Goal: Task Accomplishment & Management: Complete application form

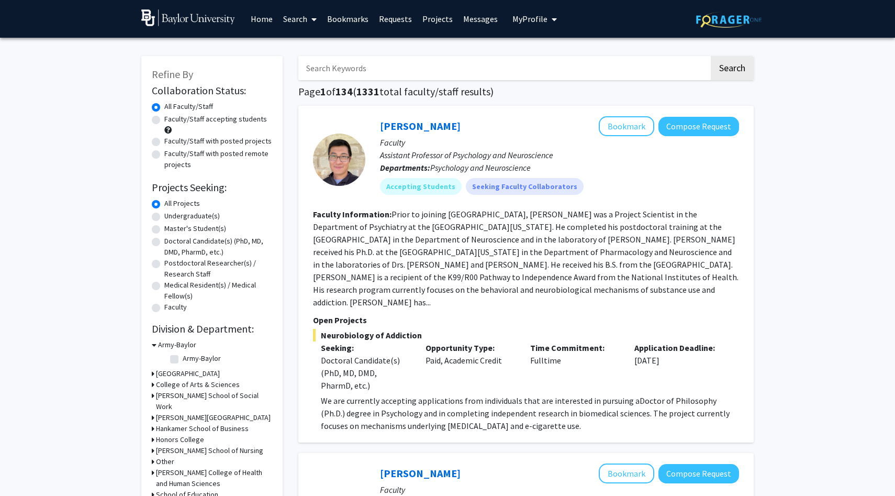
click at [164, 218] on label "Undergraduate(s)" at bounding box center [191, 215] width 55 height 11
click at [164, 217] on input "Undergraduate(s)" at bounding box center [167, 213] width 7 height 7
radio input "true"
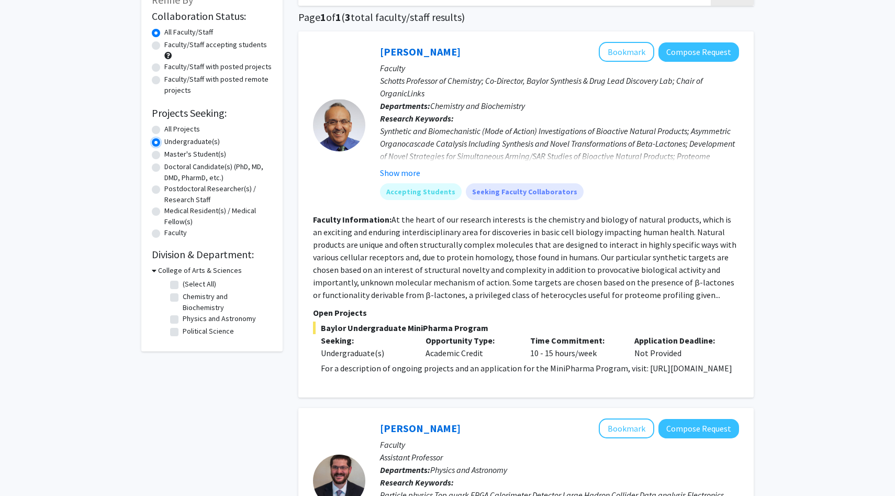
scroll to position [94, 0]
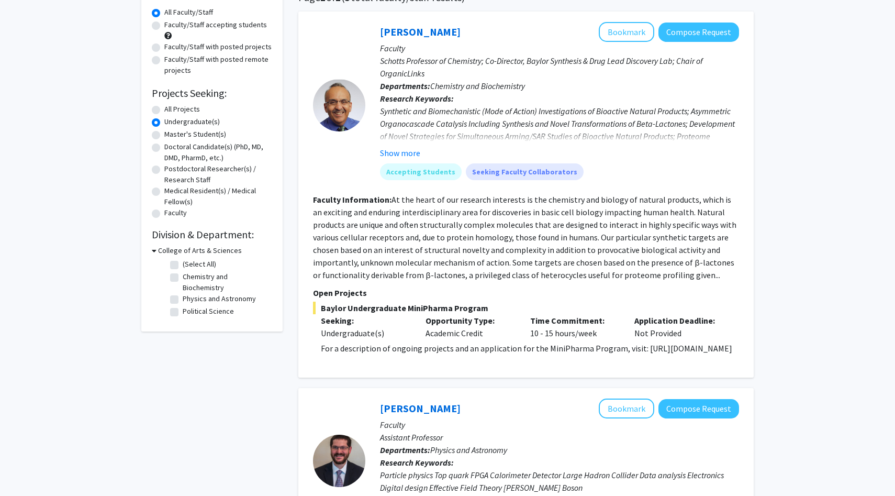
click at [183, 306] on label "Political Science" at bounding box center [208, 311] width 51 height 11
click at [183, 306] on input "Political Science" at bounding box center [186, 309] width 7 height 7
checkbox input "true"
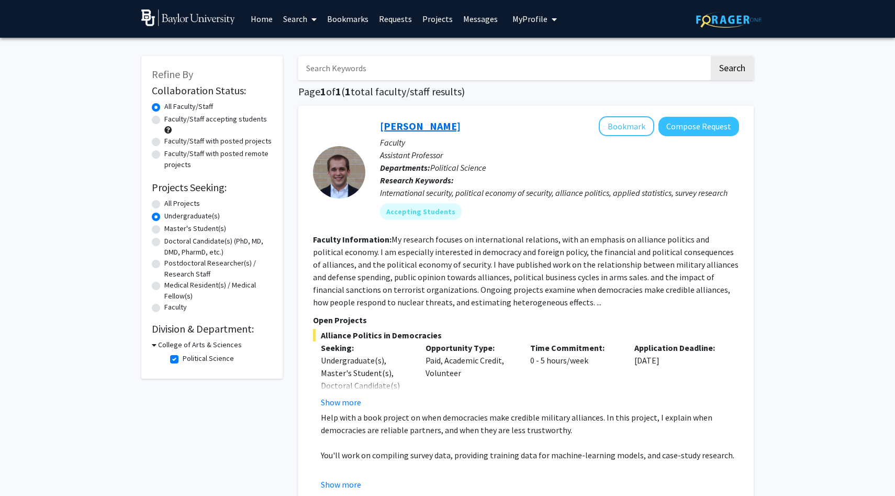
click at [402, 127] on link "[PERSON_NAME]" at bounding box center [420, 125] width 81 height 13
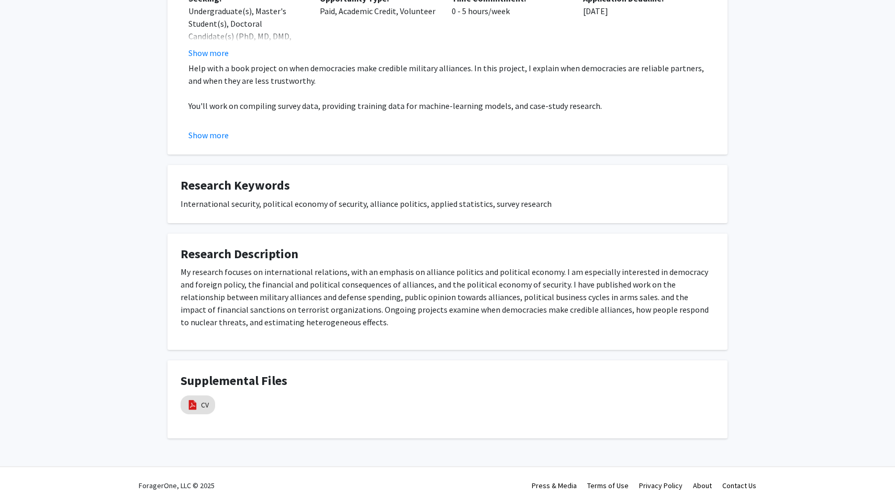
scroll to position [251, 0]
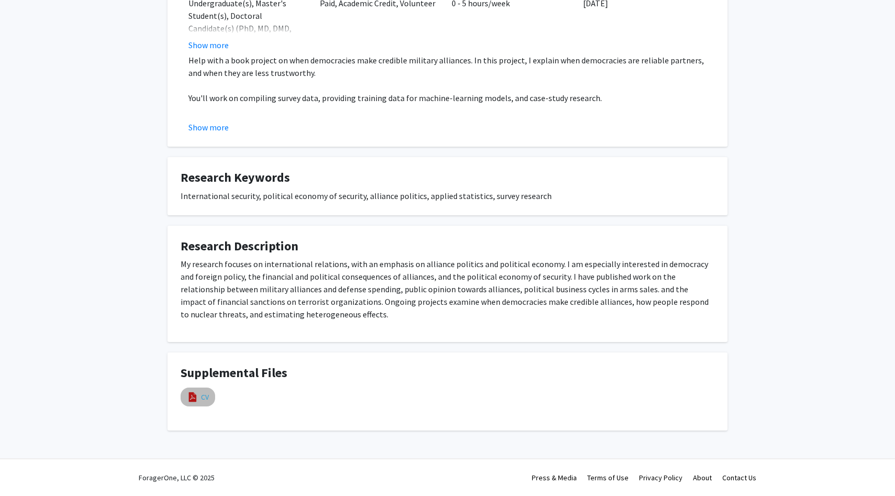
click at [203, 392] on link "CV" at bounding box center [205, 397] width 8 height 11
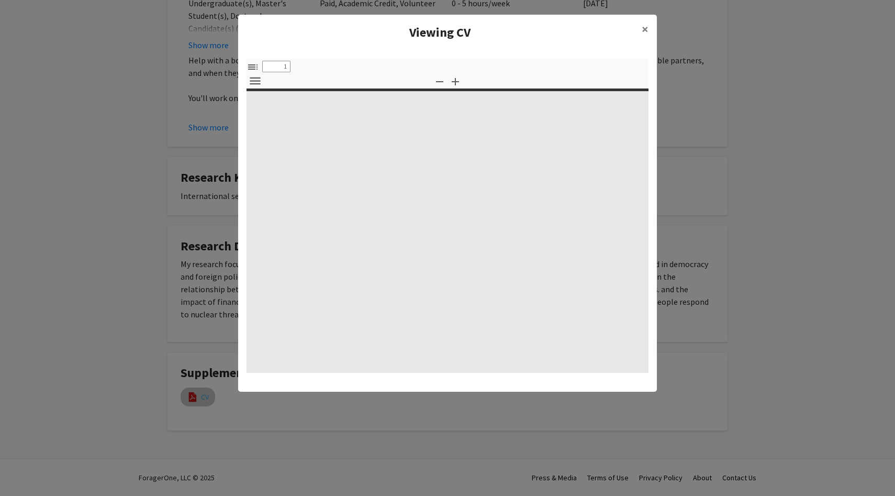
select select "custom"
type input "0"
select select "custom"
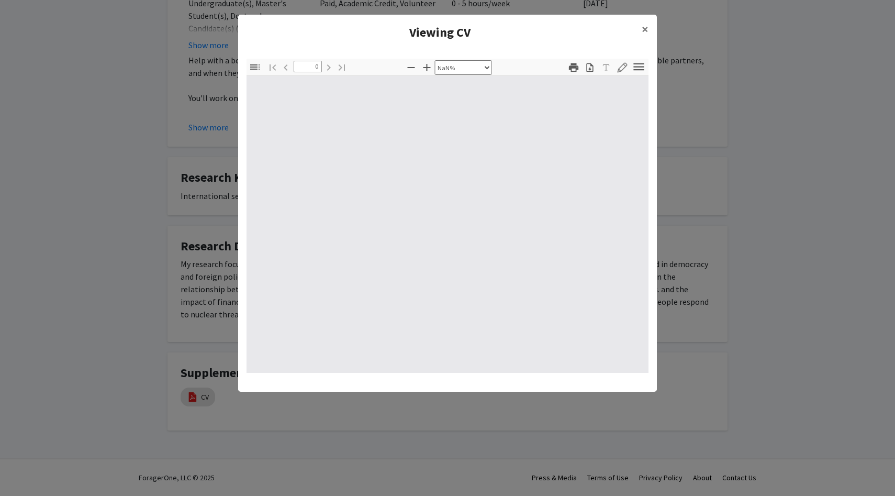
type input "1"
select select "auto"
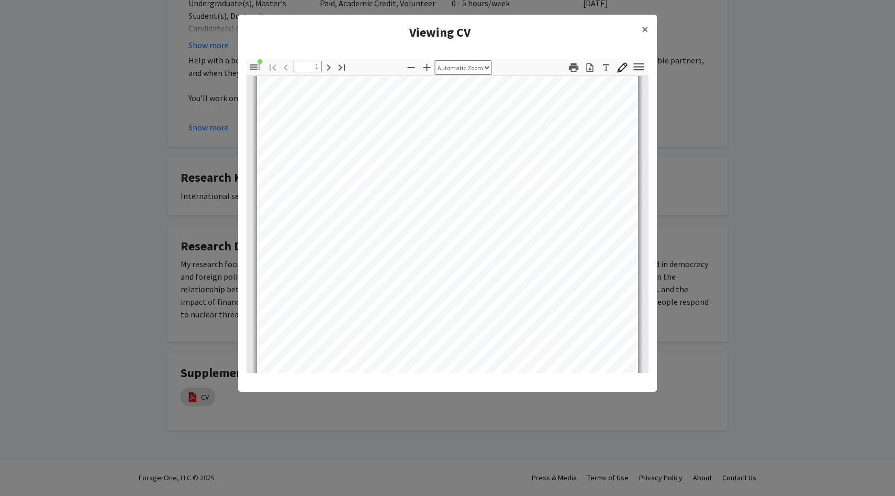
scroll to position [70, 0]
click at [643, 26] on span "×" at bounding box center [645, 29] width 7 height 16
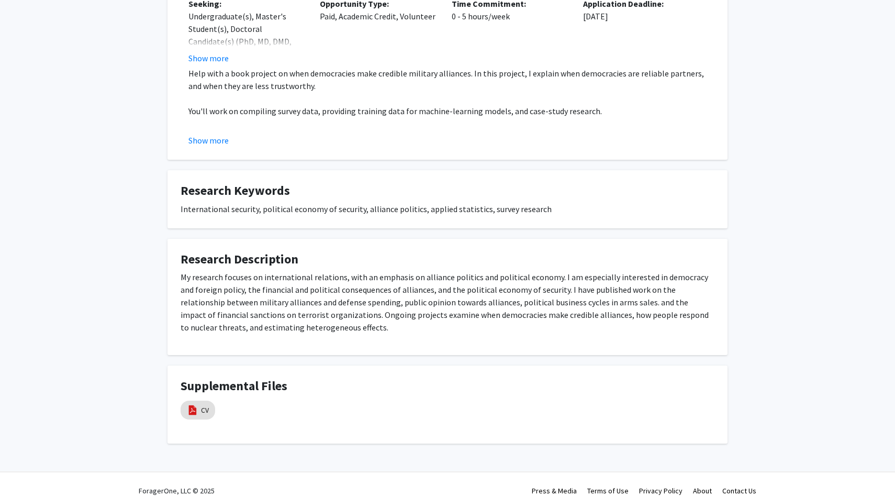
scroll to position [0, 0]
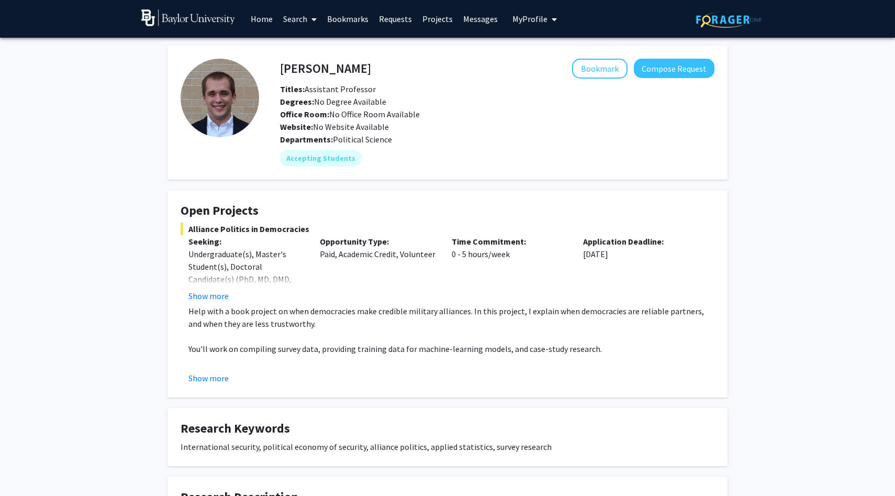
click at [526, 19] on span "My Profile" at bounding box center [530, 19] width 35 height 10
click at [552, 62] on span "View Profile" at bounding box center [577, 60] width 63 height 12
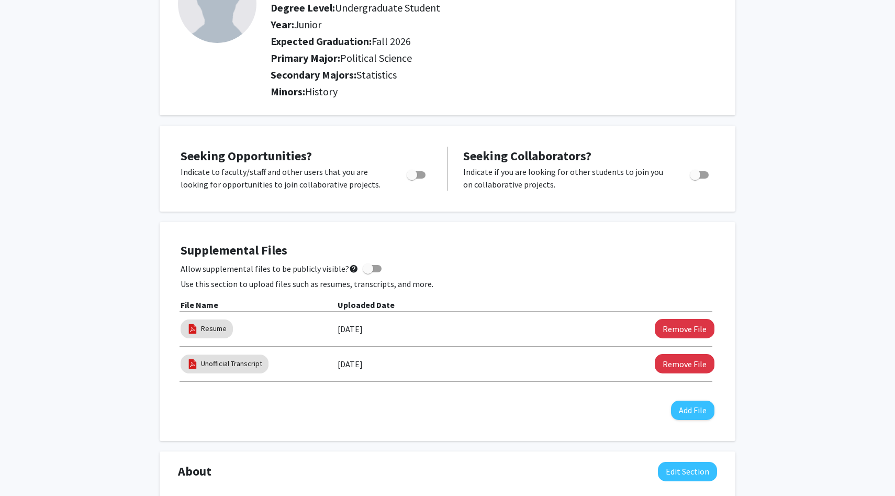
scroll to position [106, 0]
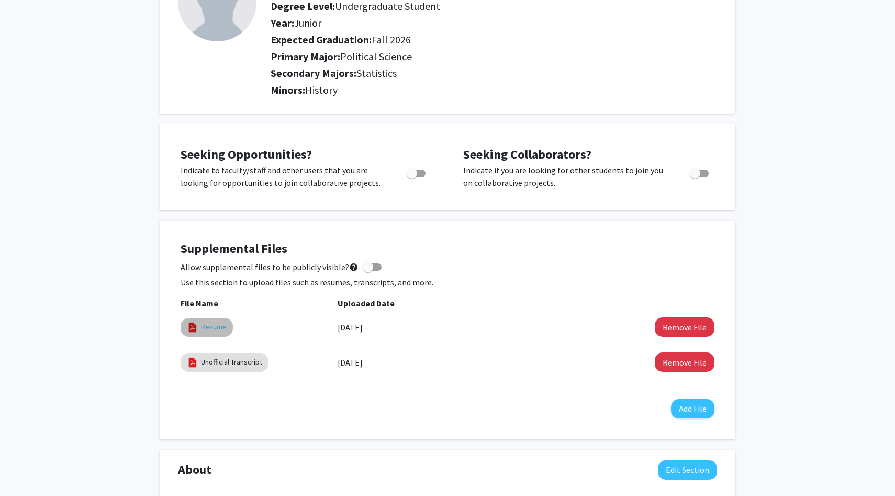
click at [212, 324] on link "Resume" at bounding box center [214, 326] width 26 height 11
select select "custom"
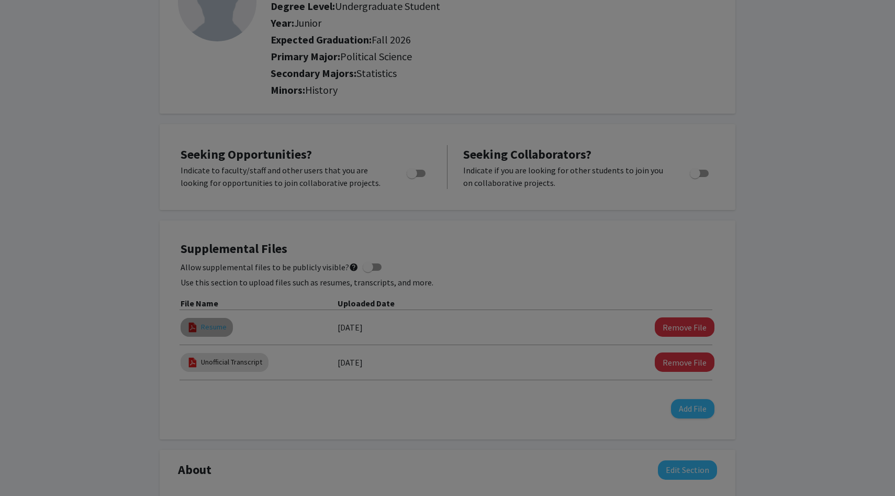
type input "0"
select select "custom"
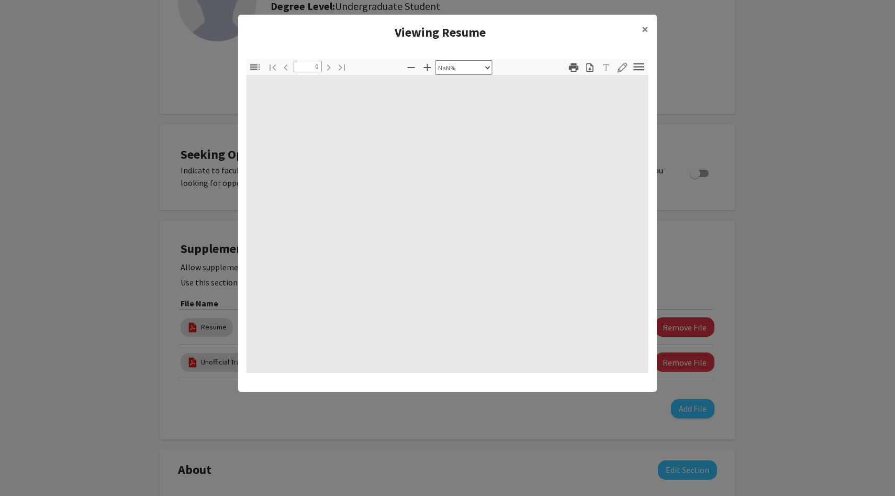
type input "1"
select select "auto"
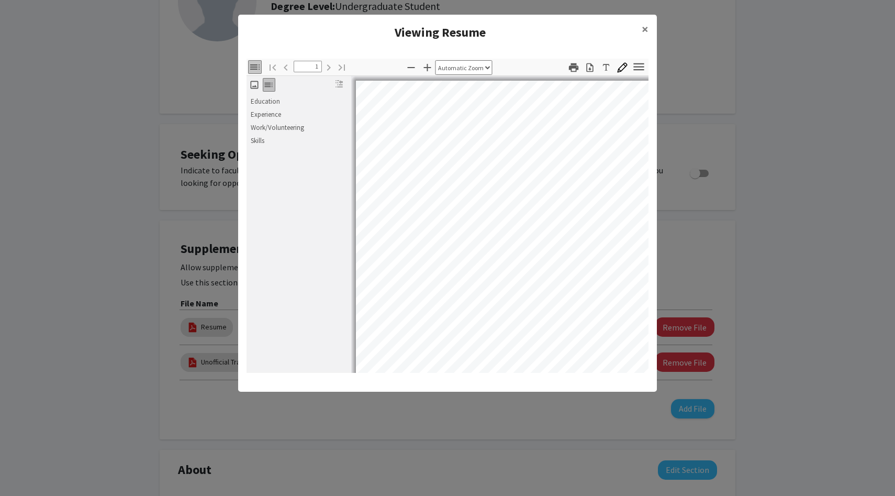
scroll to position [2, 0]
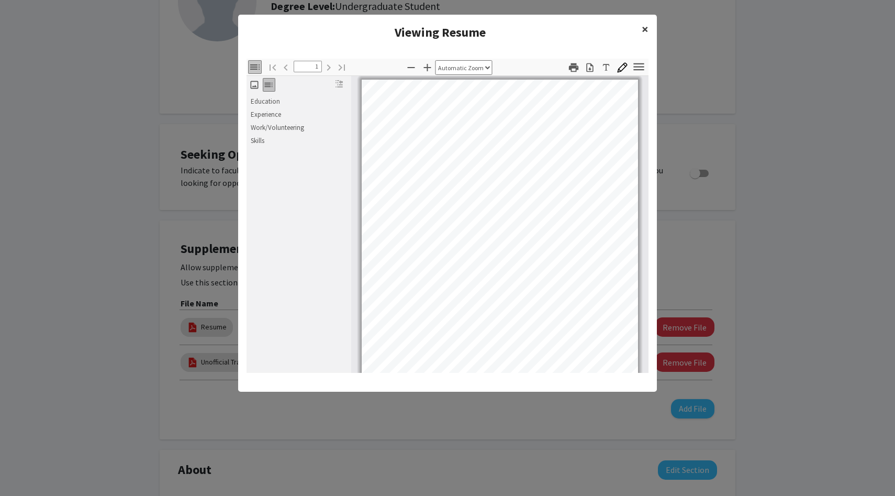
click at [645, 30] on span "×" at bounding box center [645, 29] width 7 height 16
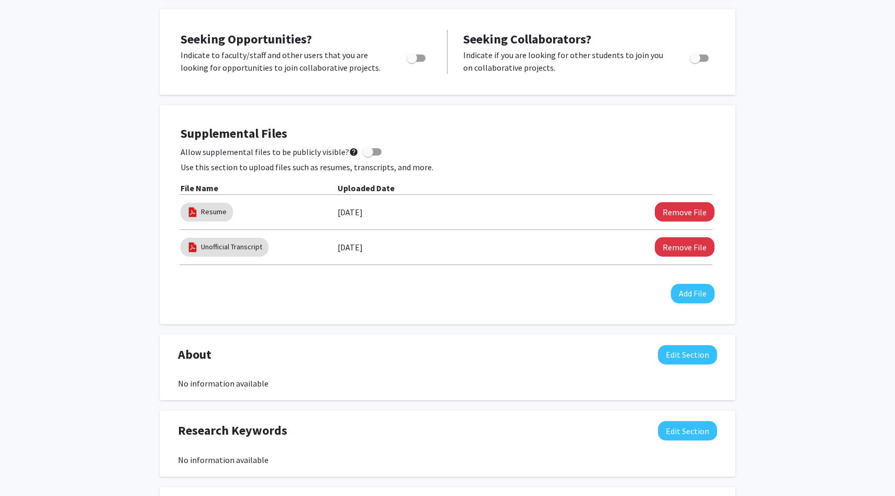
scroll to position [0, 0]
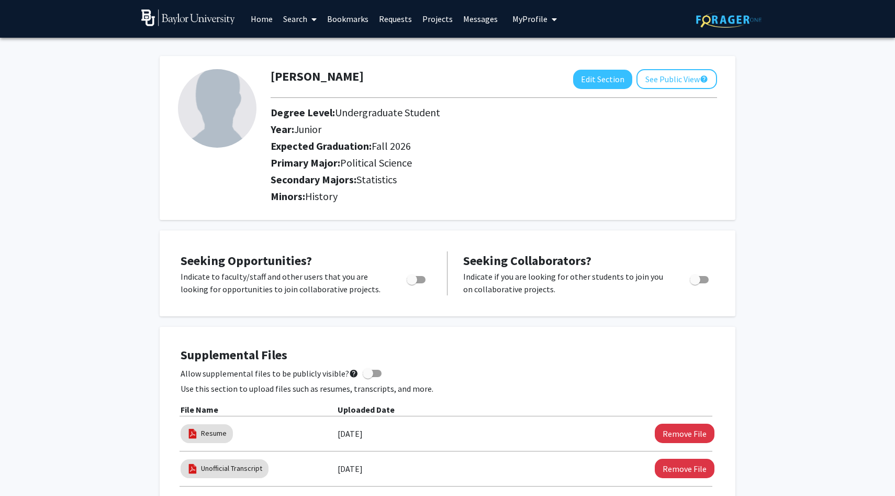
click at [429, 20] on link "Projects" at bounding box center [437, 19] width 41 height 37
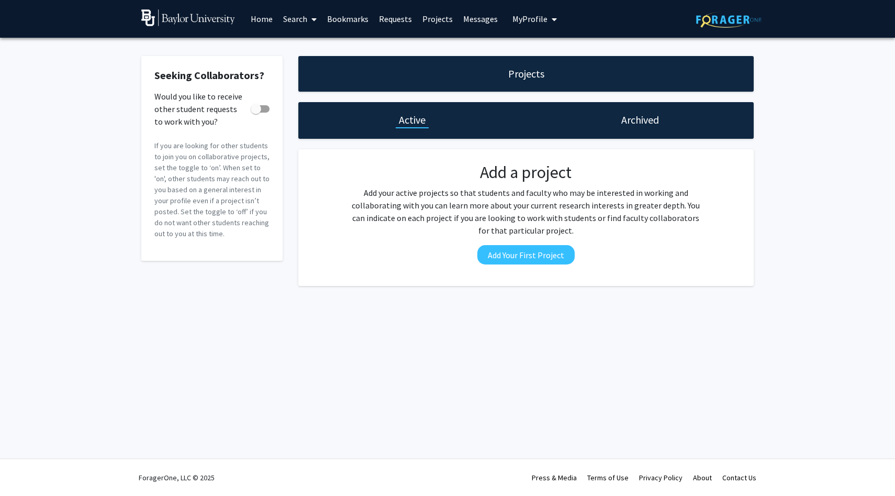
click at [262, 15] on link "Home" at bounding box center [262, 19] width 32 height 37
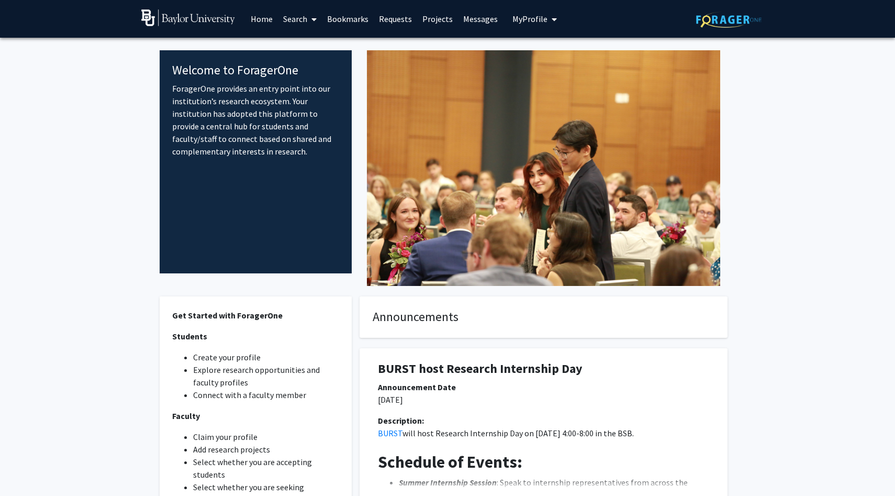
scroll to position [6, 0]
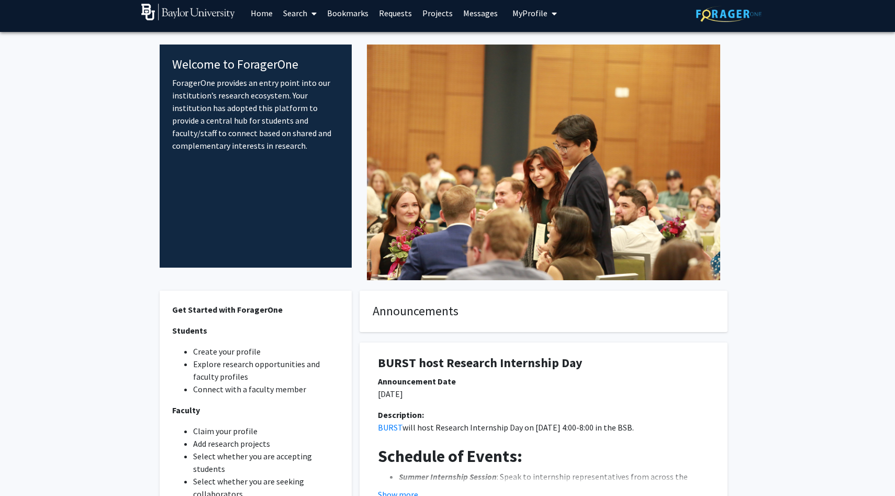
click at [403, 14] on link "Requests" at bounding box center [395, 13] width 43 height 37
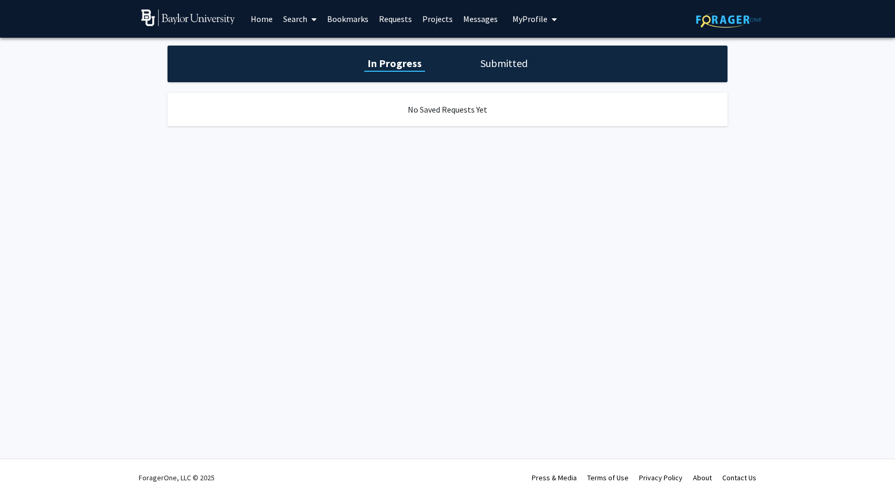
click at [434, 20] on link "Projects" at bounding box center [437, 19] width 41 height 37
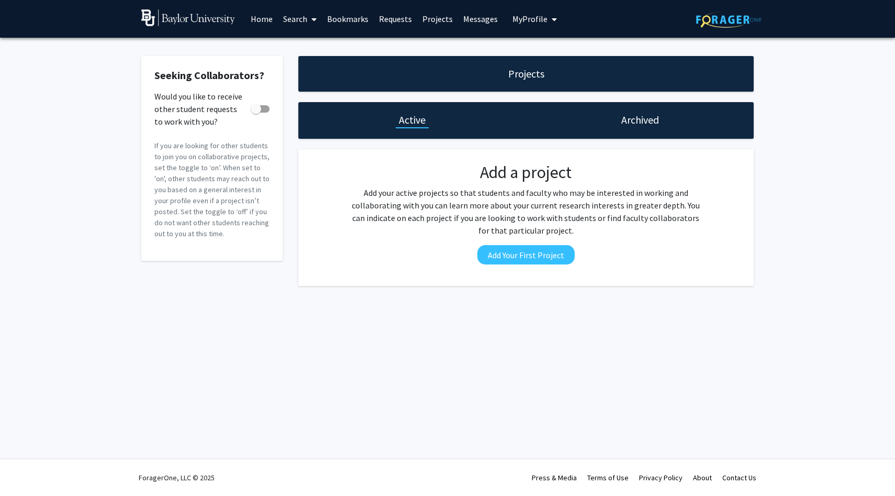
click at [389, 14] on link "Requests" at bounding box center [395, 19] width 43 height 37
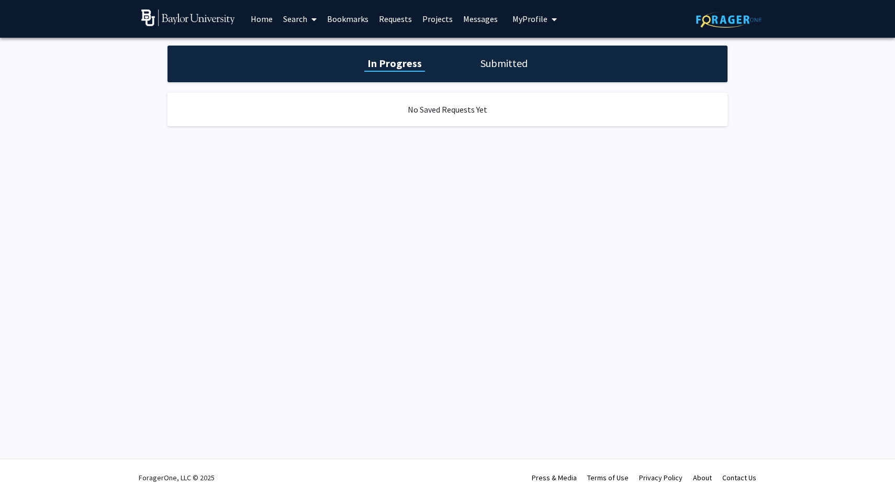
click at [347, 19] on link "Bookmarks" at bounding box center [348, 19] width 52 height 37
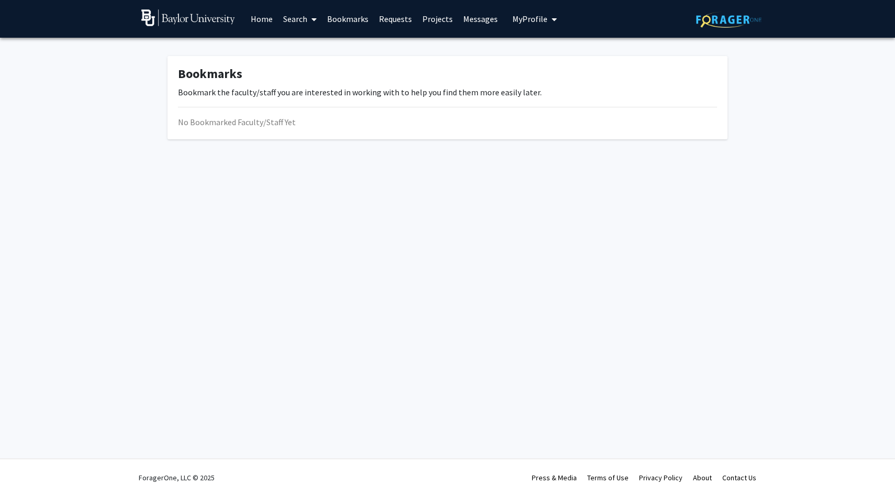
click at [301, 18] on link "Search" at bounding box center [300, 19] width 44 height 37
click at [309, 51] on span "Faculty/Staff" at bounding box center [316, 48] width 77 height 21
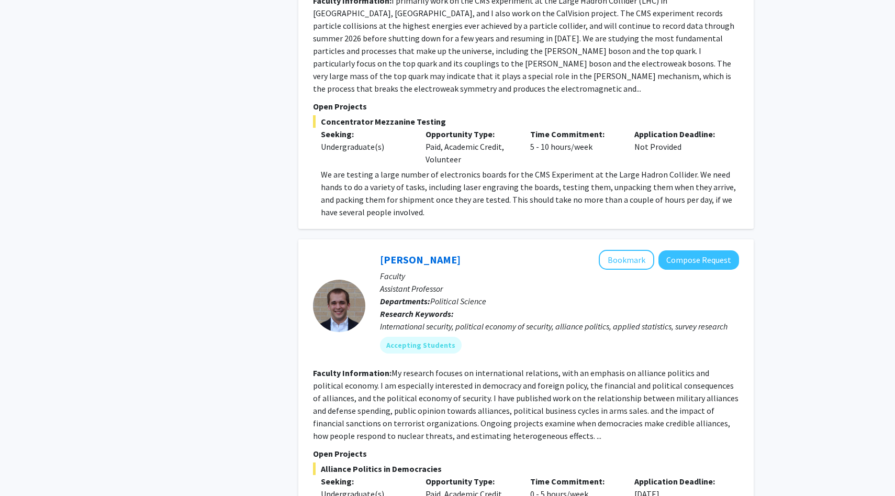
scroll to position [975, 0]
click at [695, 250] on button "Compose Request" at bounding box center [699, 259] width 81 height 19
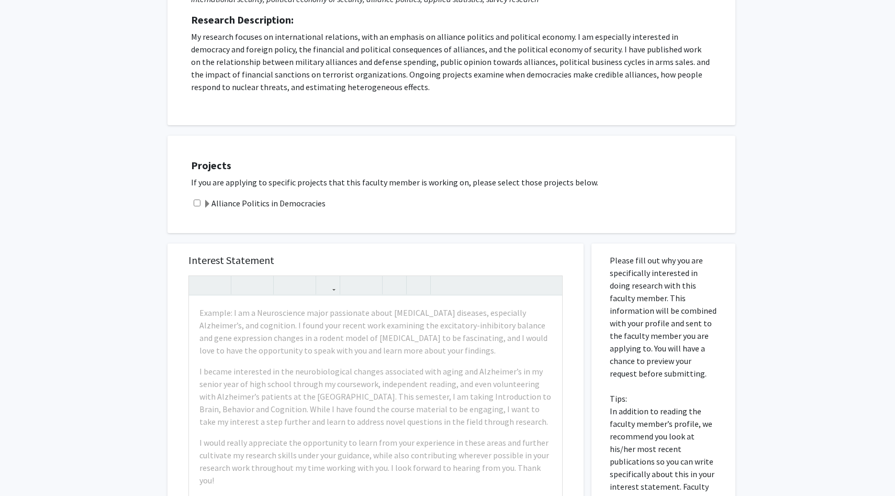
scroll to position [225, 0]
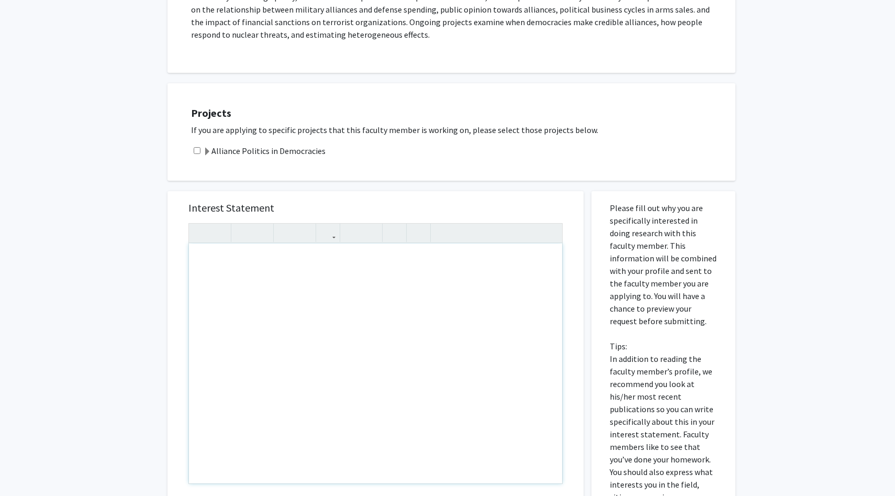
click at [277, 272] on div "Note to users with screen readers: Please press Alt+0 or Option+0 to deactivate…" at bounding box center [375, 363] width 373 height 240
paste div "Note to users with screen readers: Please press Alt+0 or Option+0 to deactivate…"
type textarea "<p>Dear [PERSON_NAME], </p> <p>My name is [PERSON_NAME]. I am a political scien…"
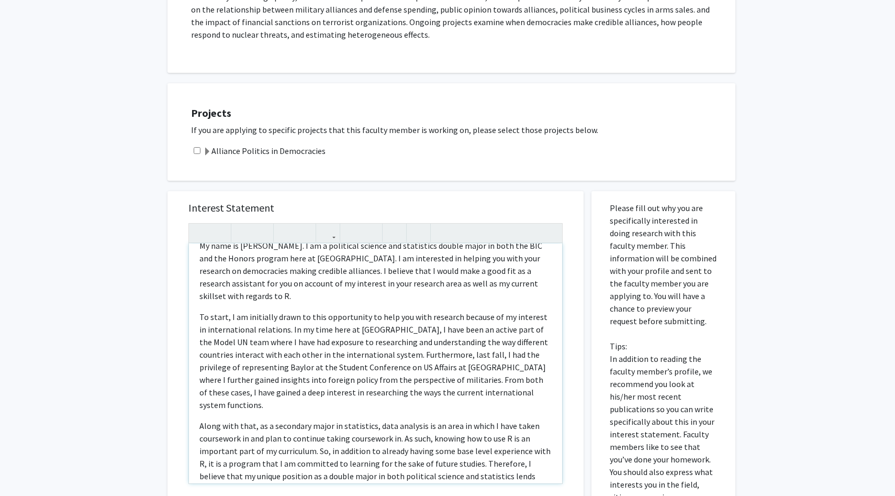
scroll to position [0, 0]
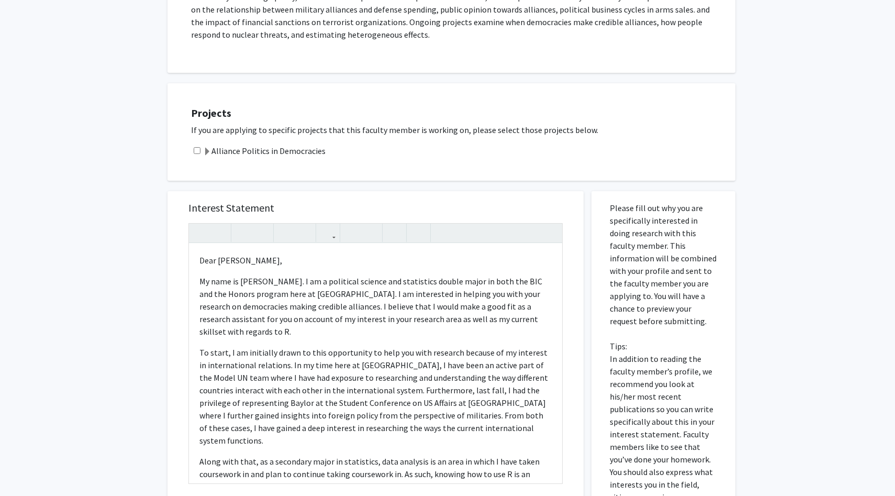
click at [197, 152] on input "checkbox" at bounding box center [197, 150] width 7 height 7
checkbox input "true"
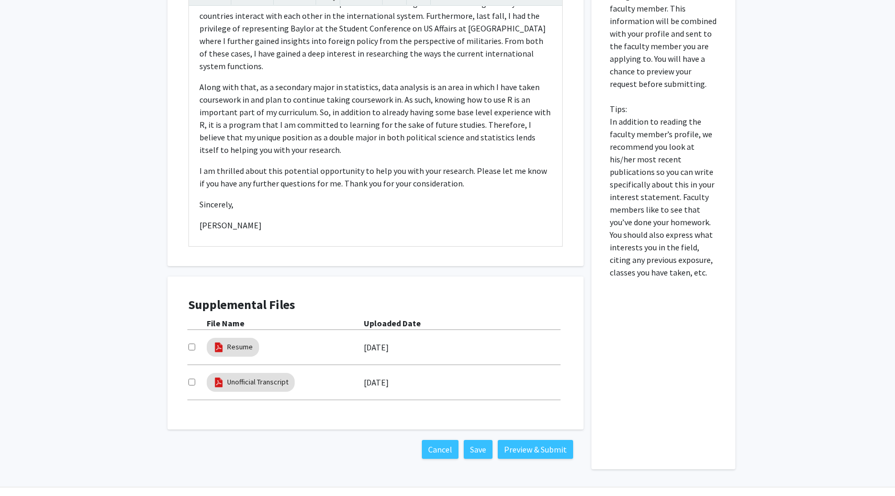
scroll to position [490, 0]
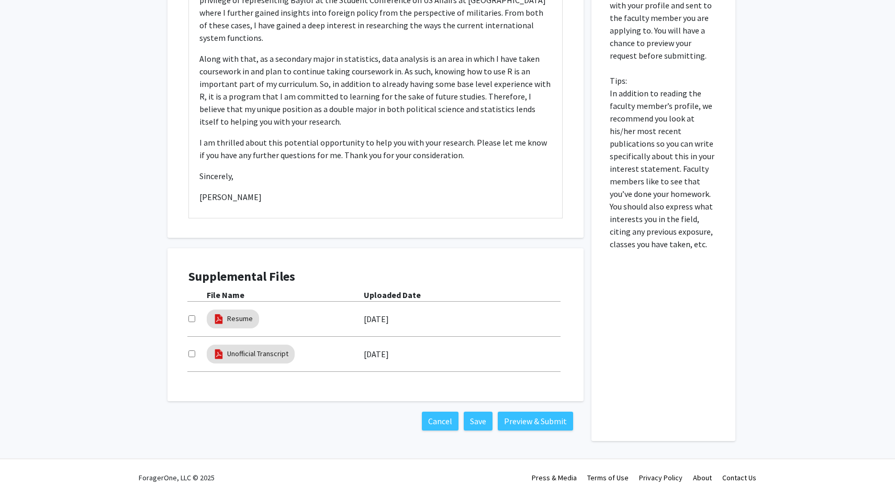
click at [191, 316] on input "checkbox" at bounding box center [191, 318] width 7 height 7
checkbox input "true"
click at [192, 352] on input "checkbox" at bounding box center [191, 353] width 7 height 7
checkbox input "true"
click at [552, 420] on button "Preview & Submit" at bounding box center [535, 421] width 75 height 19
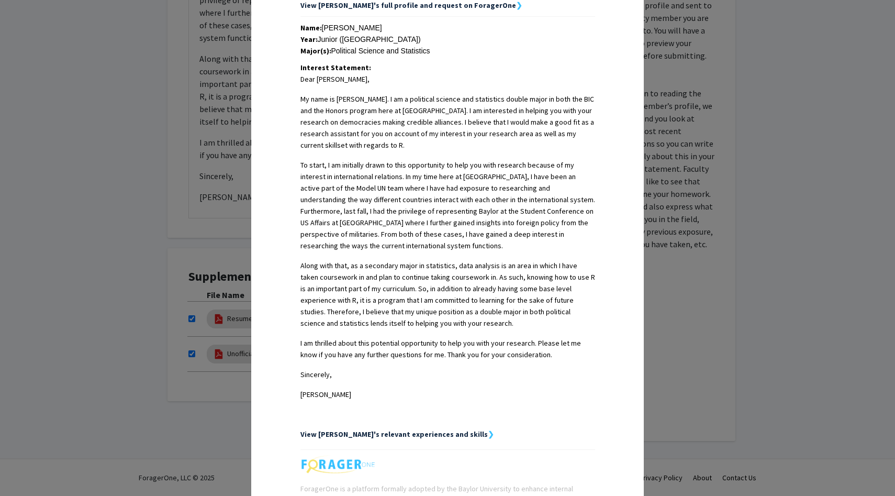
scroll to position [317, 0]
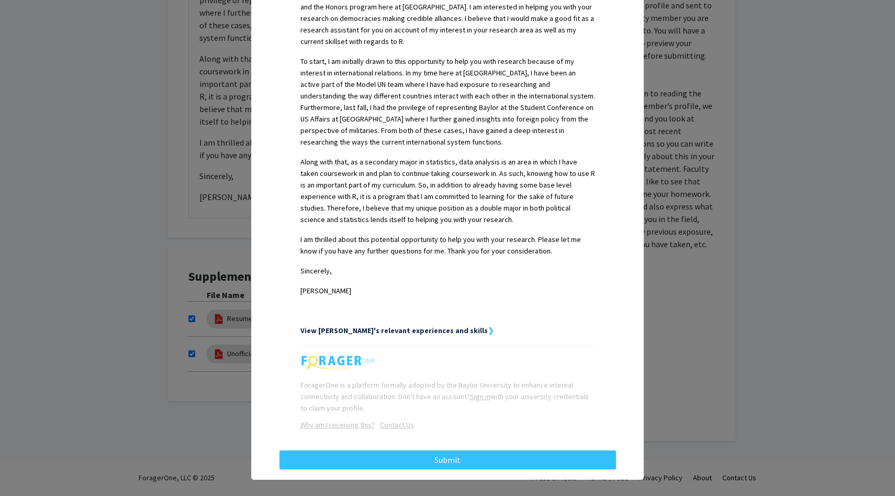
click at [423, 326] on strong "View [PERSON_NAME]'s relevant experiences and skills" at bounding box center [394, 330] width 187 height 9
click at [443, 326] on strong "View [PERSON_NAME]'s relevant experiences and skills" at bounding box center [394, 330] width 187 height 9
click at [456, 325] on div "View [PERSON_NAME]'s relevant experiences and skills ❯" at bounding box center [448, 331] width 295 height 12
click at [440, 326] on strong "View [PERSON_NAME]'s relevant experiences and skills" at bounding box center [394, 330] width 187 height 9
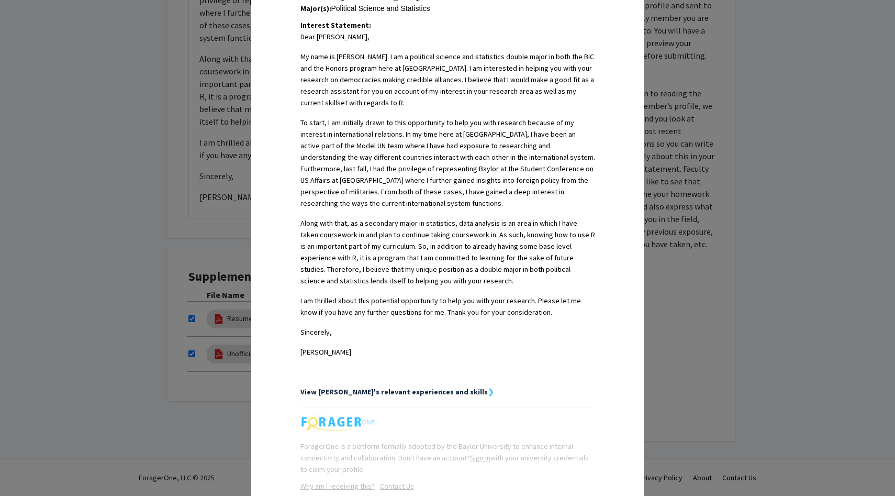
click at [443, 326] on p "Sincerely," at bounding box center [448, 332] width 295 height 12
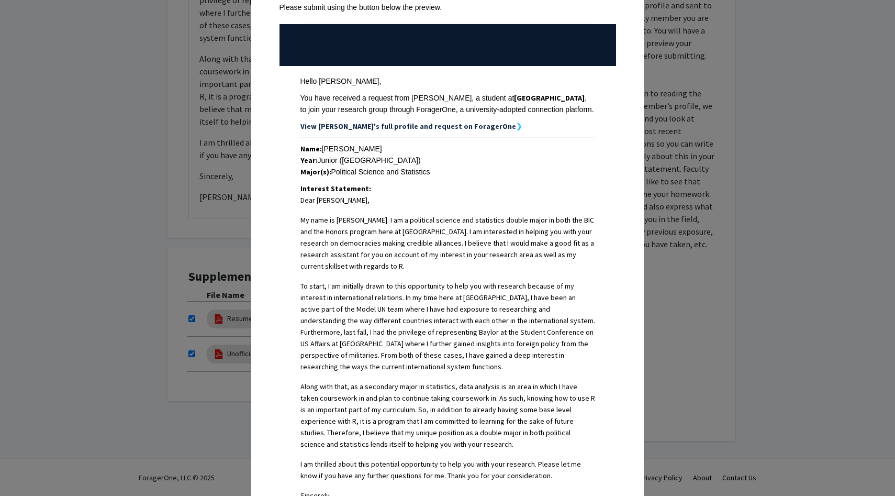
scroll to position [92, 0]
click at [361, 125] on strong "View [PERSON_NAME]'s full profile and request on ForagerOne" at bounding box center [409, 126] width 216 height 9
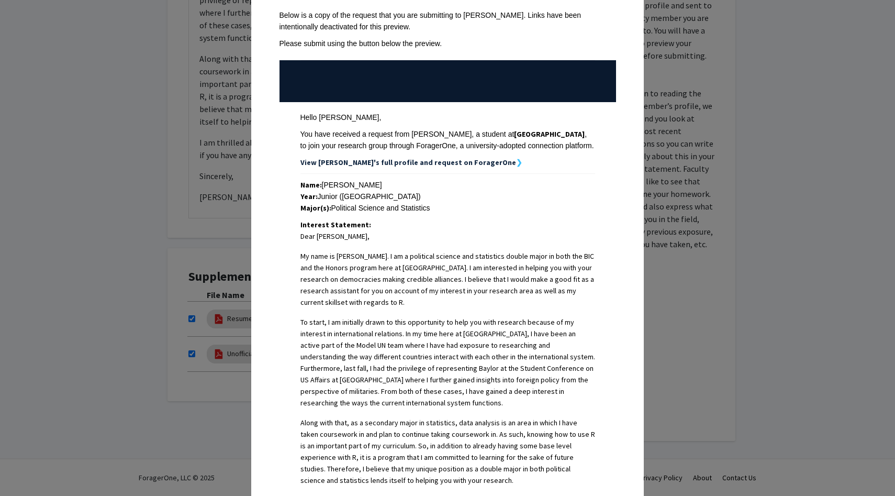
scroll to position [0, 0]
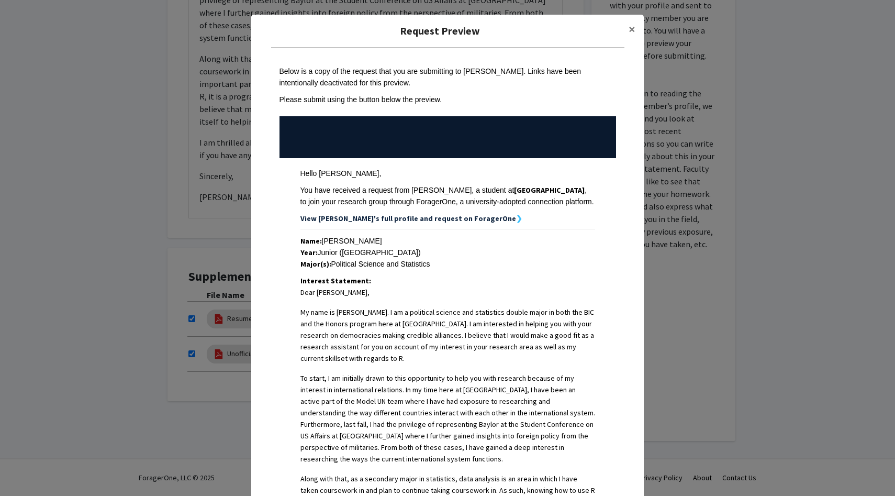
click at [447, 221] on strong "View [PERSON_NAME]'s full profile and request on ForagerOne" at bounding box center [409, 218] width 216 height 9
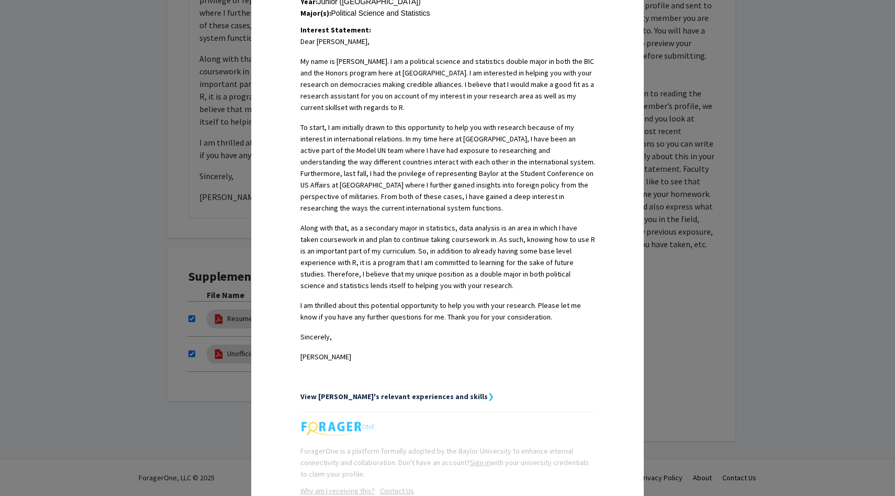
scroll to position [251, 0]
click at [488, 391] on strong "❯" at bounding box center [491, 395] width 6 height 9
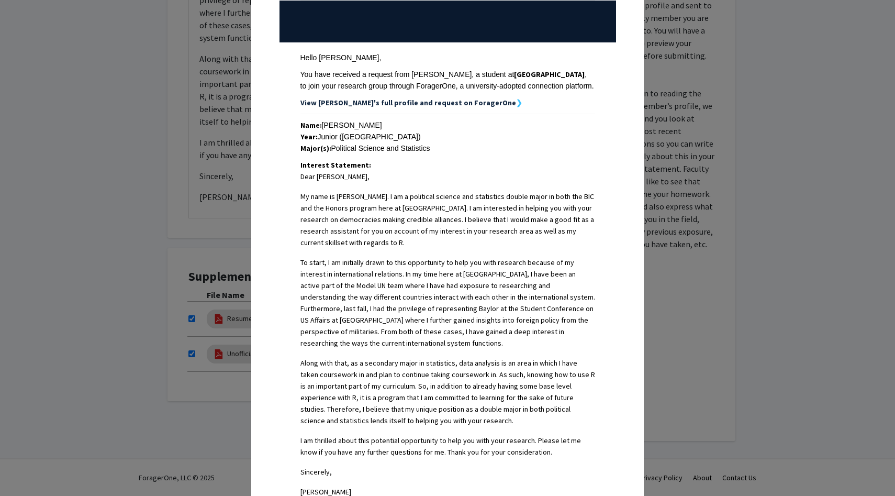
scroll to position [0, 0]
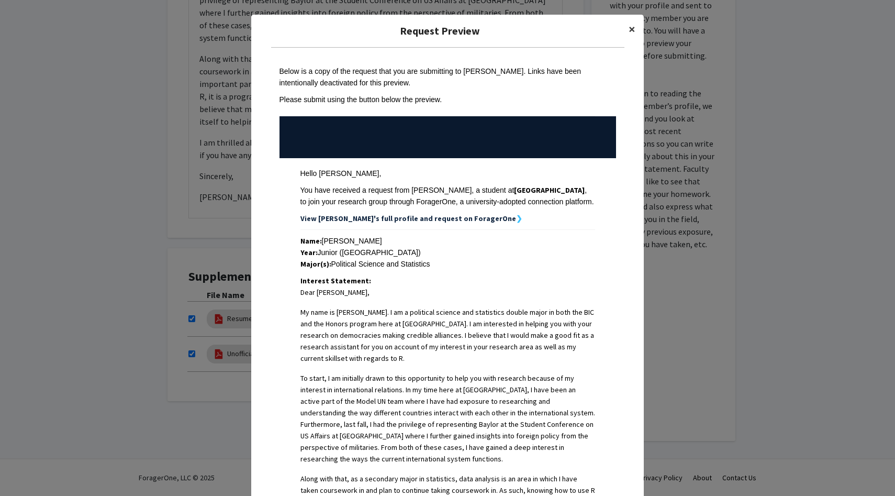
click at [630, 33] on span "×" at bounding box center [632, 29] width 7 height 16
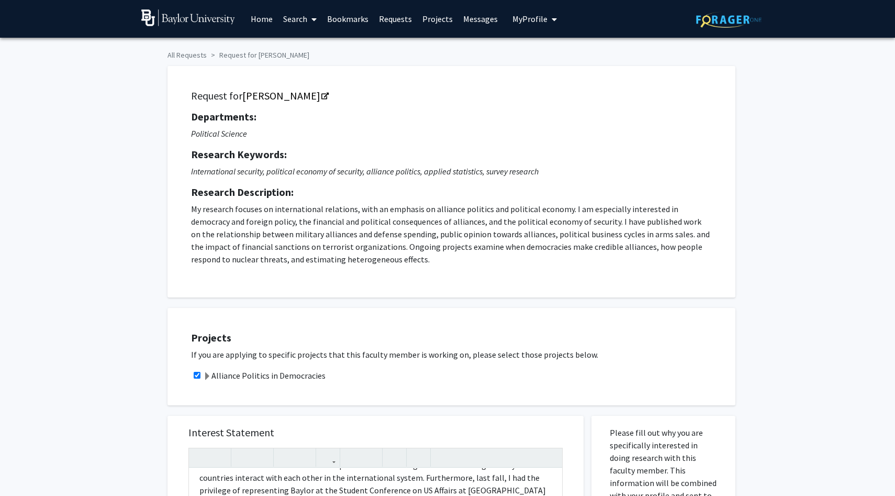
click at [518, 19] on span "My Profile" at bounding box center [530, 19] width 35 height 10
click at [546, 63] on span "View Profile" at bounding box center [577, 60] width 63 height 12
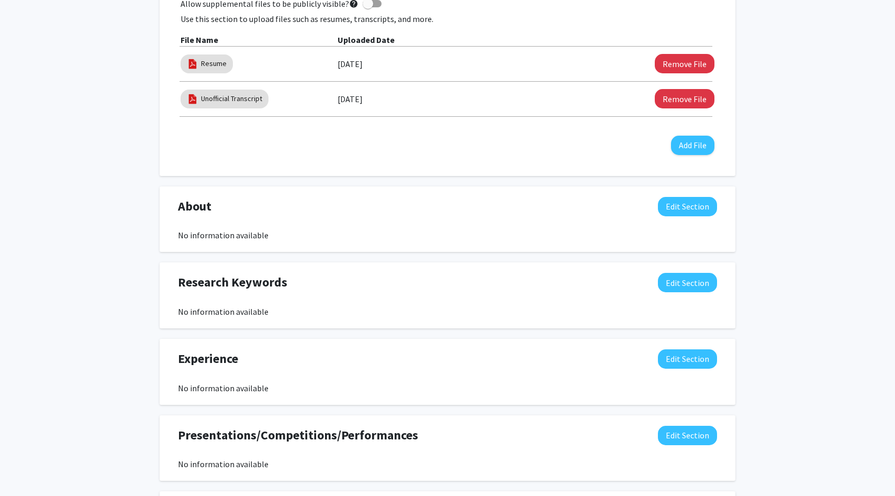
scroll to position [365, 0]
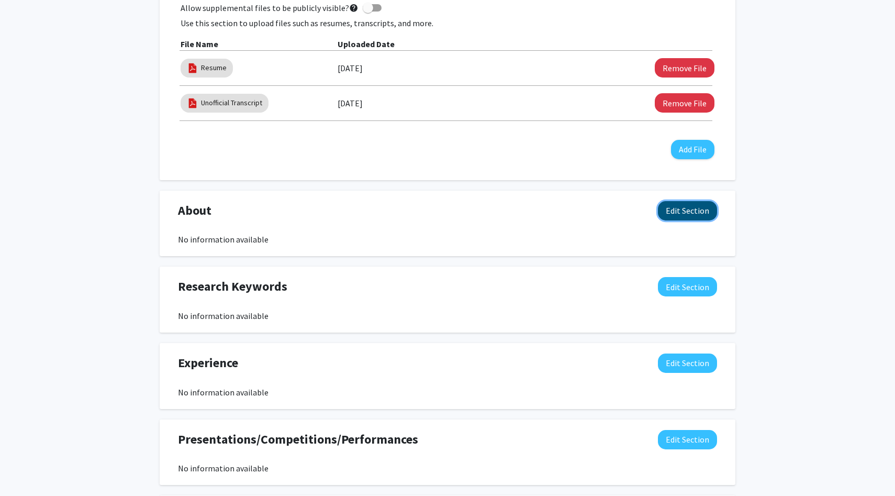
click at [680, 210] on button "Edit Section" at bounding box center [687, 210] width 59 height 19
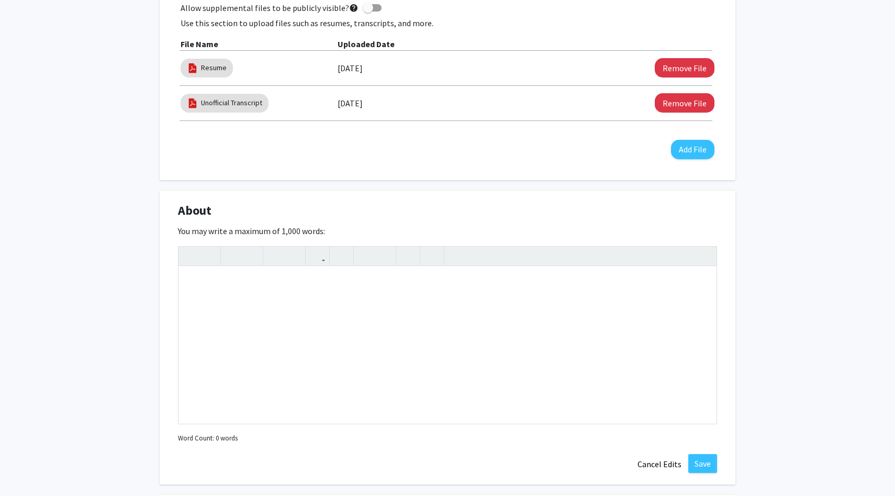
click at [499, 201] on div "About Edit Section" at bounding box center [447, 213] width 555 height 24
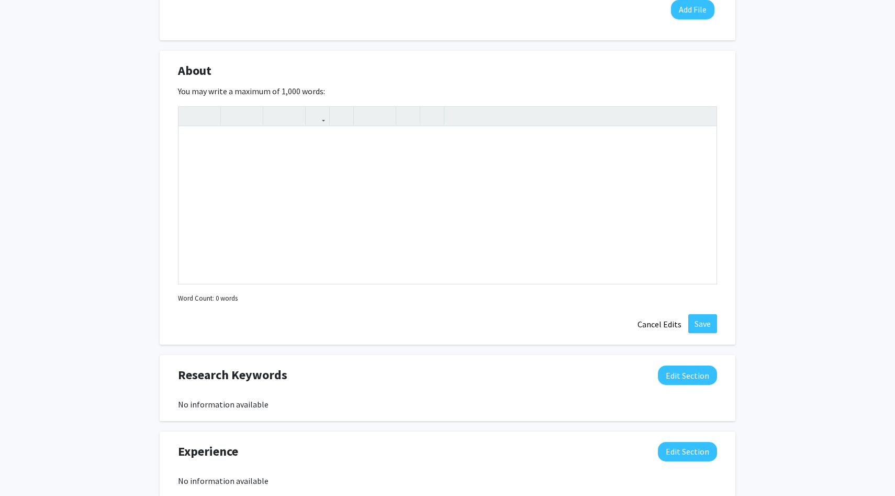
scroll to position [521, 0]
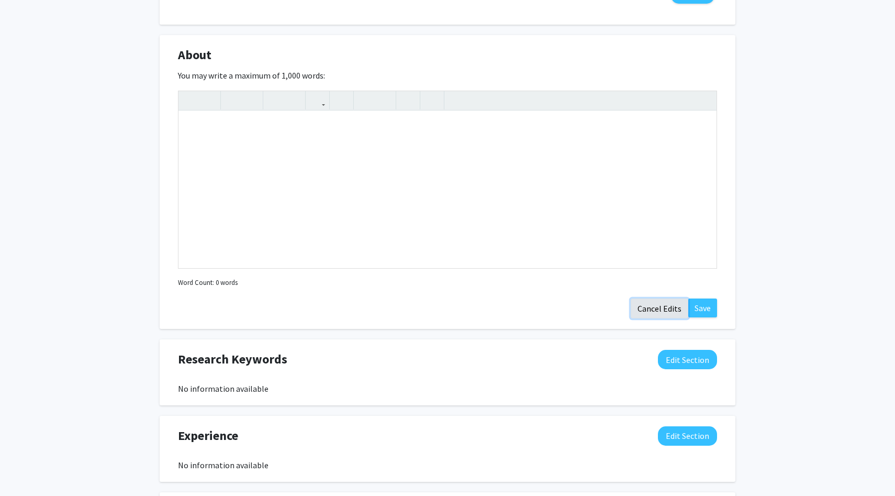
click at [666, 313] on button "Cancel Edits" at bounding box center [660, 308] width 58 height 20
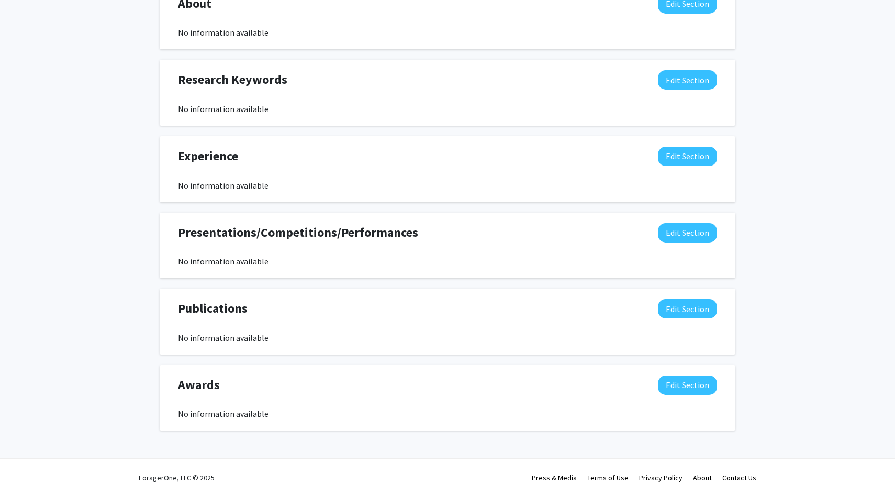
scroll to position [0, 0]
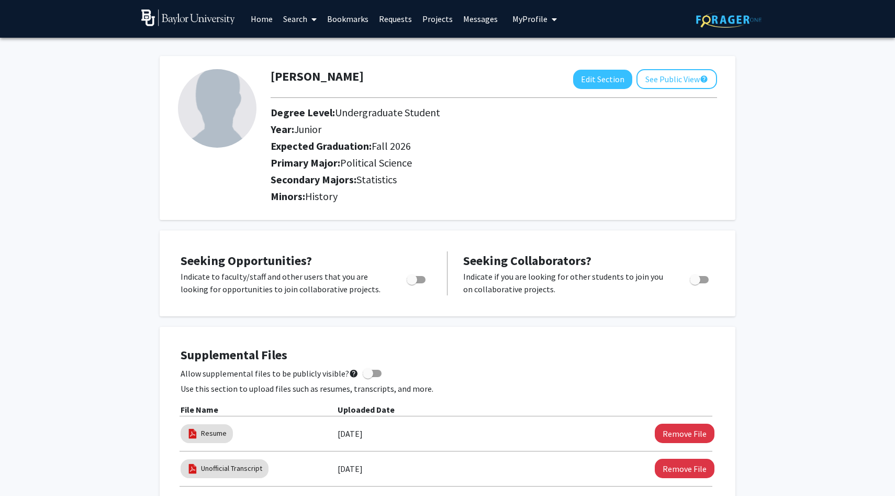
click at [518, 21] on span "My Profile" at bounding box center [530, 19] width 35 height 10
click at [548, 58] on span "View Profile" at bounding box center [577, 60] width 63 height 12
click at [304, 21] on link "Search" at bounding box center [300, 19] width 44 height 37
click at [305, 41] on span "Faculty/Staff" at bounding box center [316, 48] width 77 height 21
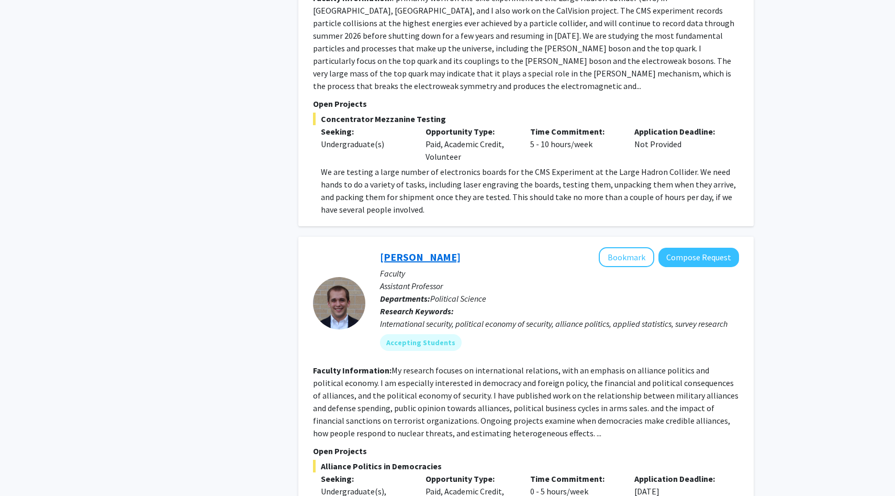
scroll to position [978, 0]
click at [715, 247] on button "Compose Request" at bounding box center [699, 256] width 81 height 19
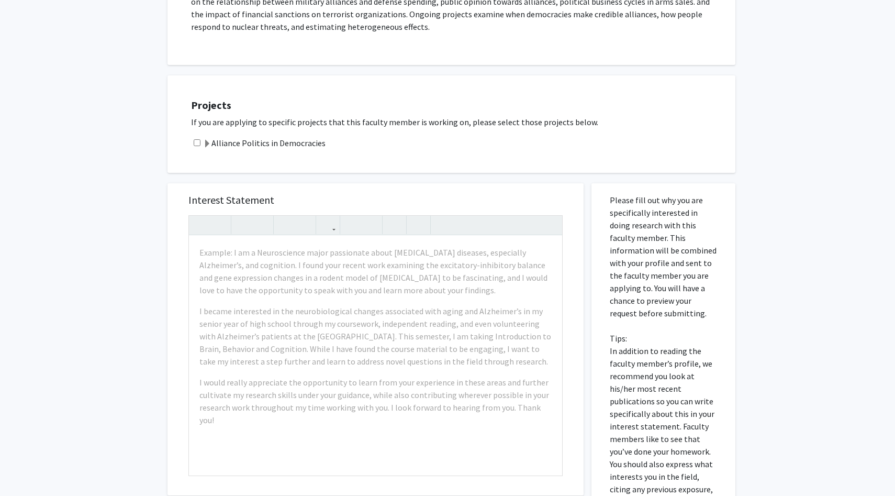
scroll to position [319, 0]
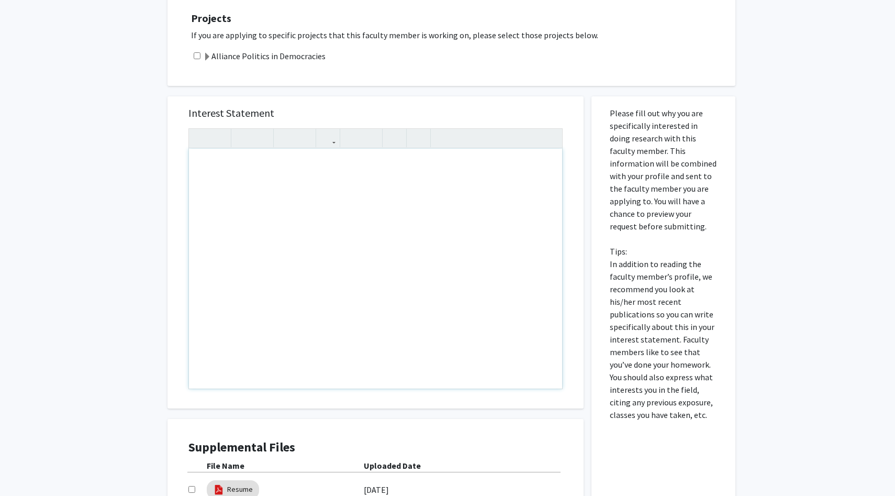
click at [437, 228] on div "Note to users with screen readers: Please press Alt+0 or Option+0 to deactivate…" at bounding box center [375, 269] width 373 height 240
paste div "Note to users with screen readers: Please press Alt+0 or Option+0 to deactivate…"
type textarea "<p>Dear [PERSON_NAME], </p> <p>My name is [PERSON_NAME]. I am a political scien…"
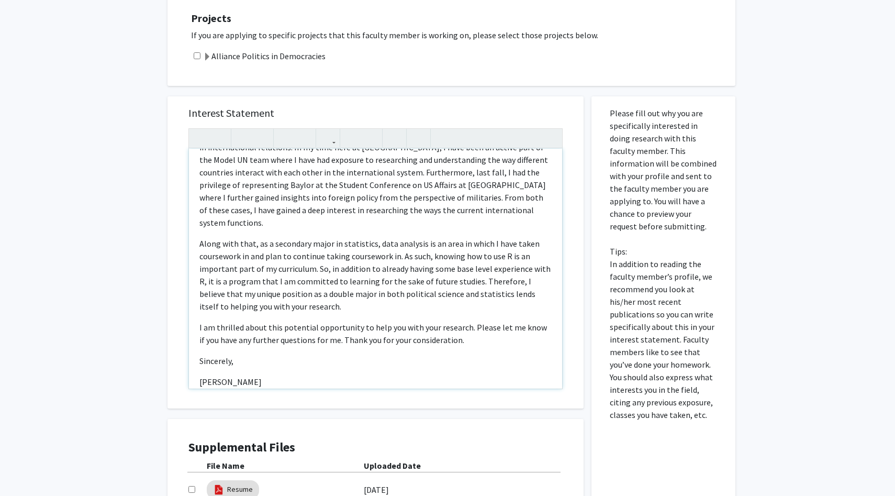
scroll to position [137, 0]
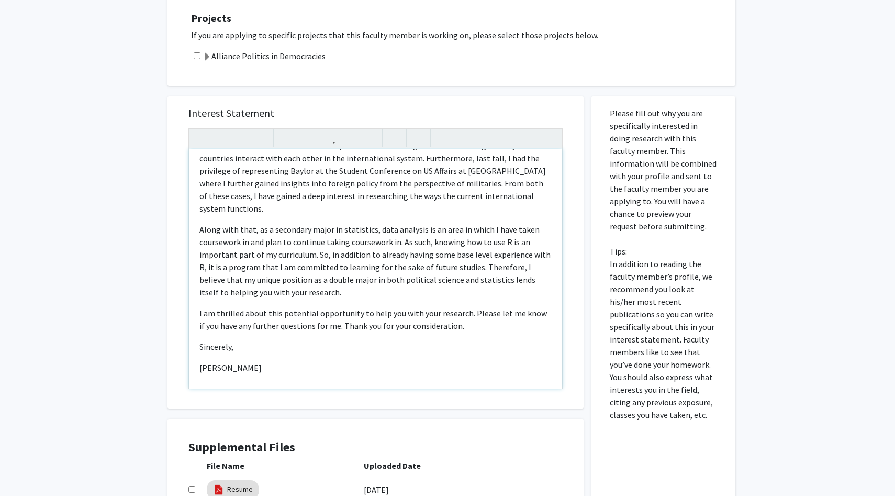
click at [456, 309] on div "Dear [PERSON_NAME],  My name is [PERSON_NAME]. I am a political science and s…" at bounding box center [375, 269] width 373 height 240
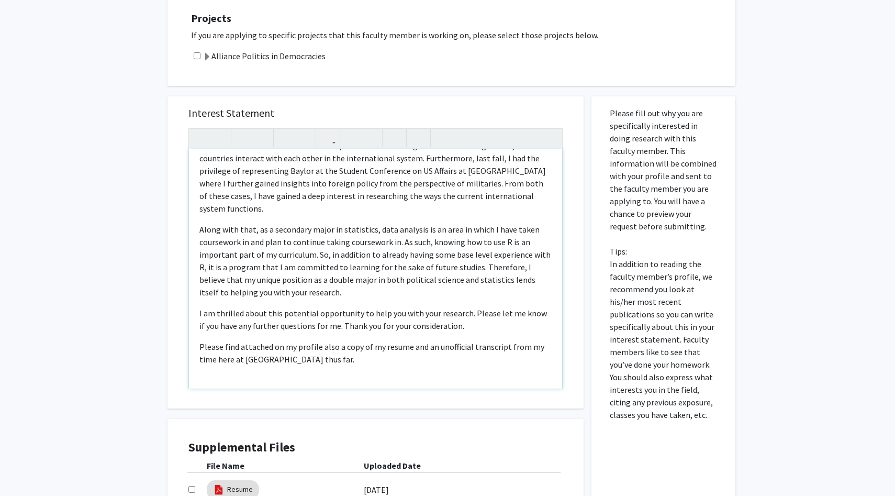
type textarea "<p>Dear [PERSON_NAME], </p> <p>My name is [PERSON_NAME]. I am a political scien…"
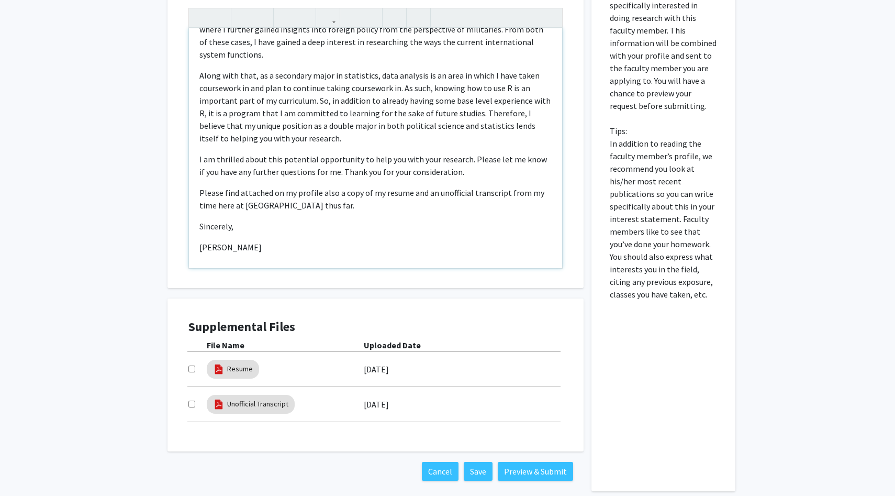
scroll to position [458, 0]
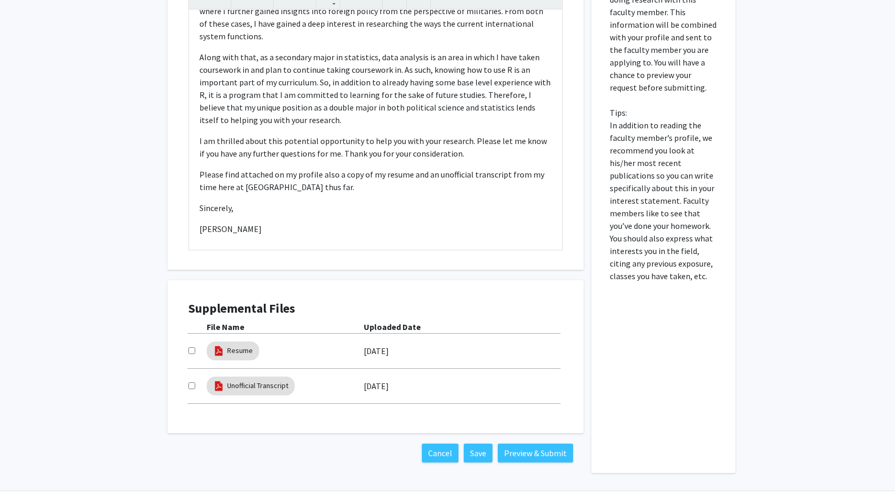
click at [192, 350] on input "checkbox" at bounding box center [191, 350] width 7 height 7
checkbox input "true"
click at [191, 376] on div "Unofficial Transcript [DATE]" at bounding box center [375, 386] width 374 height 24
click at [191, 384] on input "checkbox" at bounding box center [191, 385] width 7 height 7
checkbox input "true"
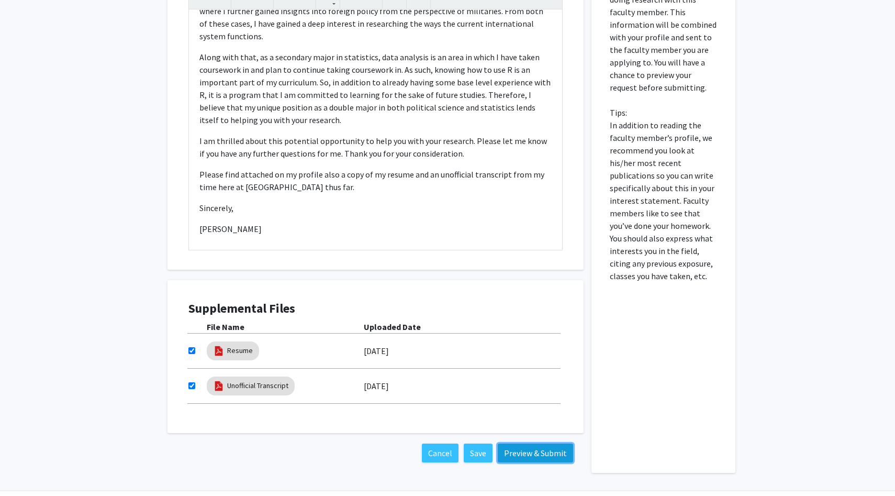
click at [518, 449] on button "Preview & Submit" at bounding box center [535, 452] width 75 height 19
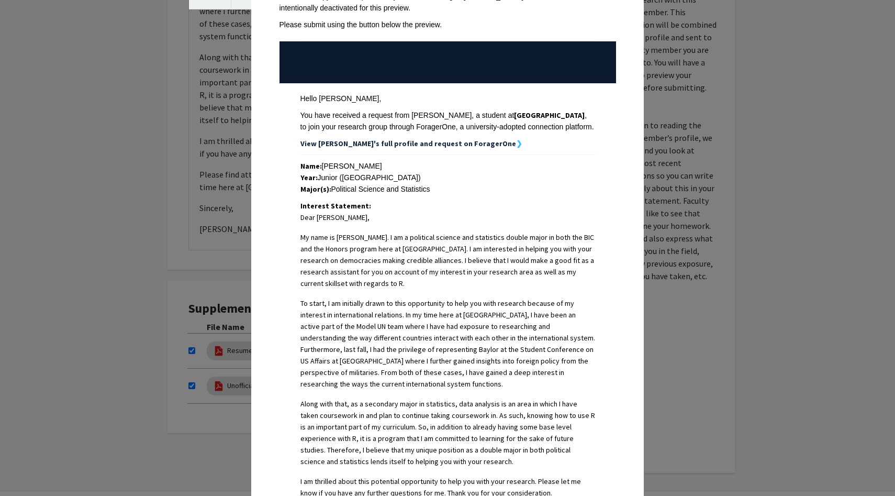
scroll to position [349, 0]
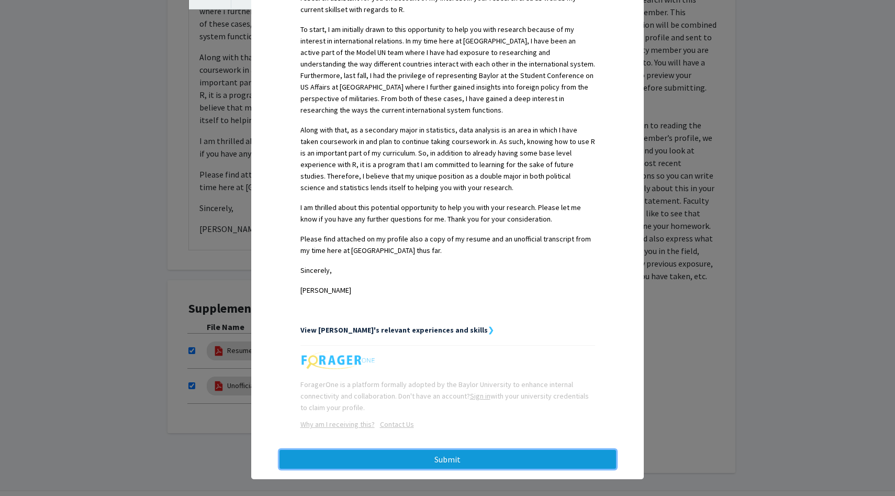
click at [436, 452] on button "Submit" at bounding box center [448, 459] width 337 height 19
